Goal: Use online tool/utility: Utilize a website feature to perform a specific function

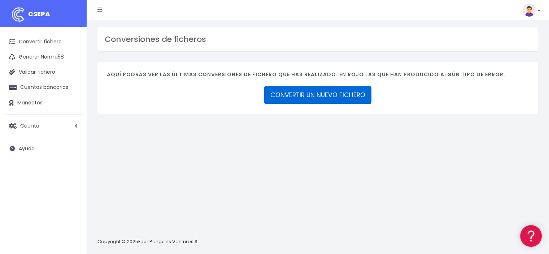
click at [303, 98] on link "CONVERTIR UN NUEVO FICHERO" at bounding box center [317, 94] width 107 height 17
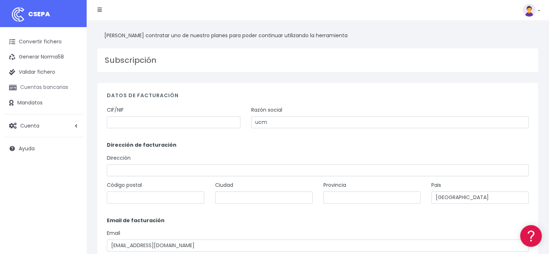
click at [35, 91] on link "Cuentas bancarias" at bounding box center [43, 87] width 79 height 15
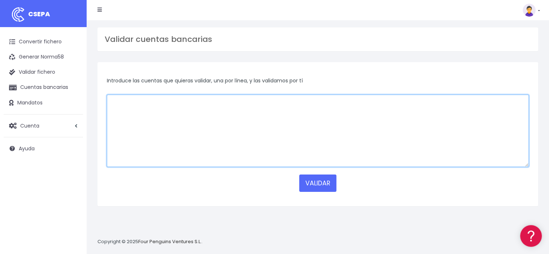
paste textarea "TR 280001200982000035002318"
click at [180, 111] on textarea at bounding box center [318, 131] width 422 height 72
type textarea "TR 280001200982000035002318"
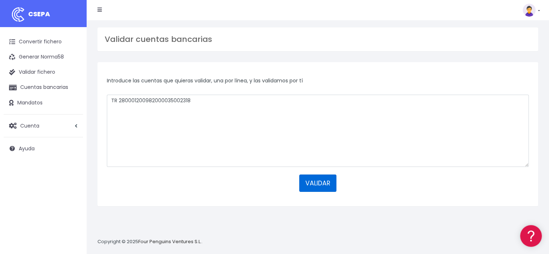
click at [326, 182] on button "VALIDAR" at bounding box center [317, 182] width 37 height 17
